Goal: Task Accomplishment & Management: Use online tool/utility

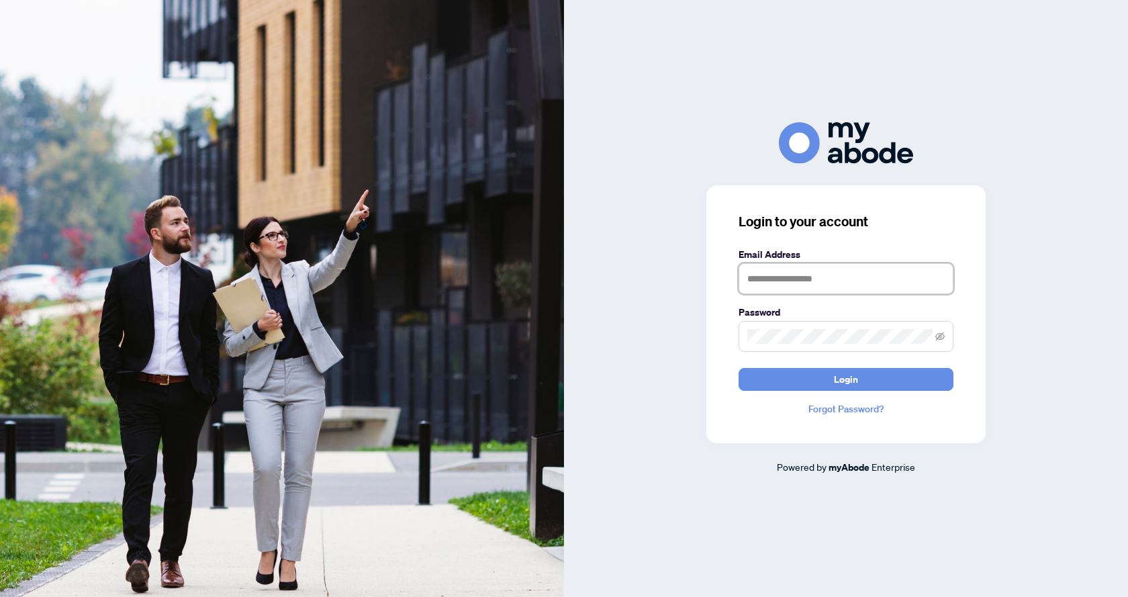
click at [810, 271] on input "text" at bounding box center [845, 278] width 215 height 31
type input "**********"
click at [802, 346] on span at bounding box center [845, 336] width 215 height 31
click at [738, 368] on button "Login" at bounding box center [845, 379] width 215 height 23
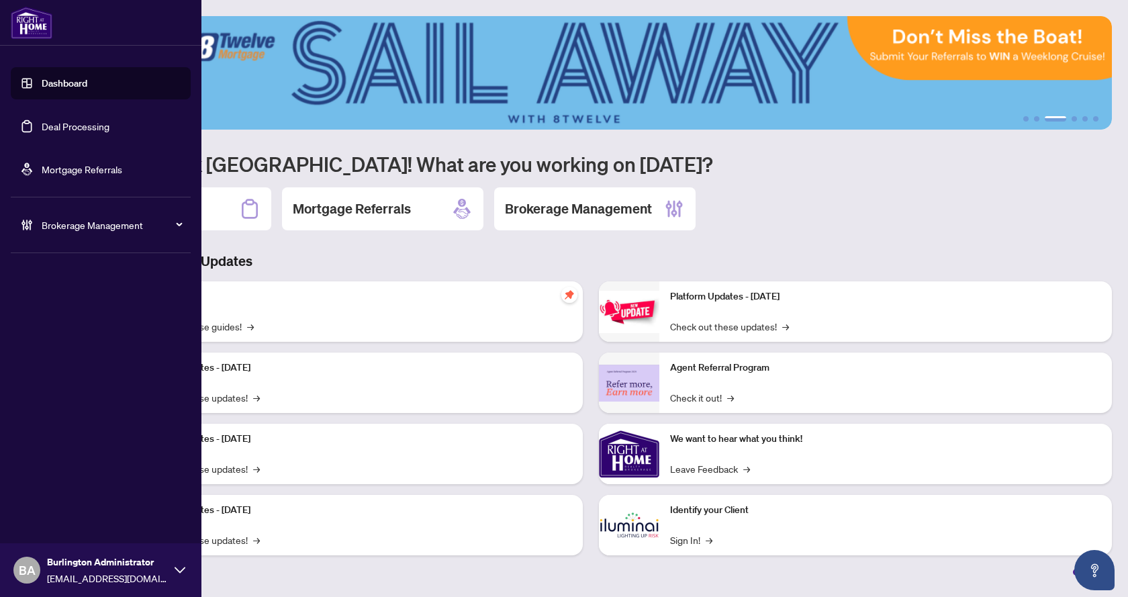
click at [109, 132] on link "Deal Processing" at bounding box center [76, 126] width 68 height 12
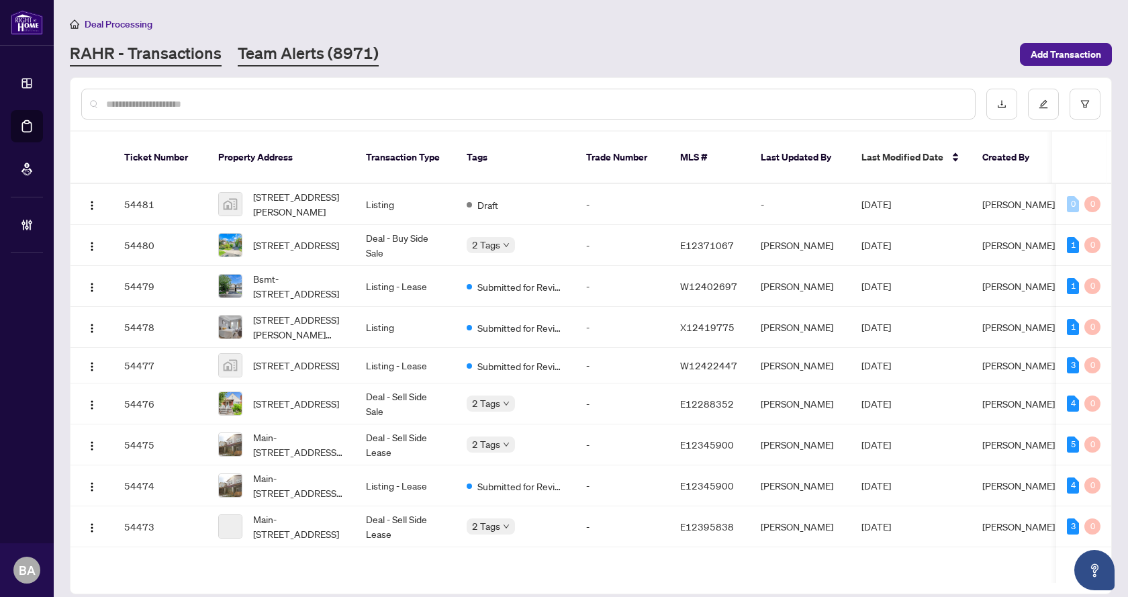
click at [302, 53] on link "Team Alerts (8971)" at bounding box center [308, 54] width 141 height 24
